Goal: Go to known website: Access a specific website the user already knows

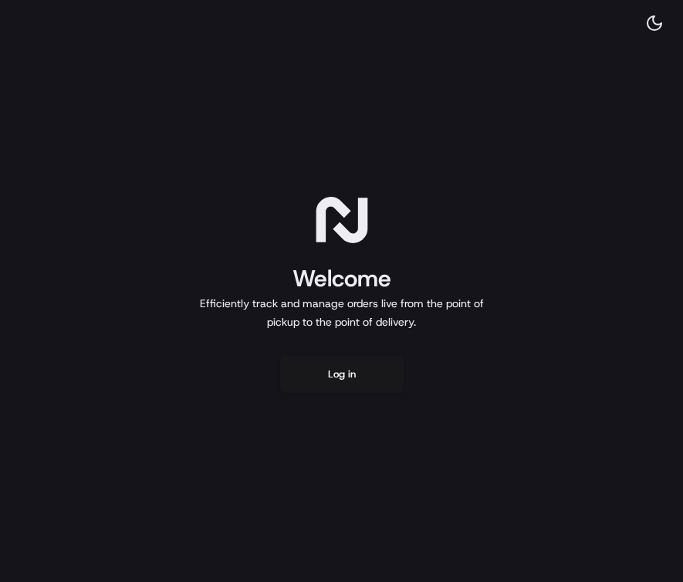
click at [344, 376] on button "Log in" at bounding box center [341, 374] width 123 height 37
